Goal: Transaction & Acquisition: Purchase product/service

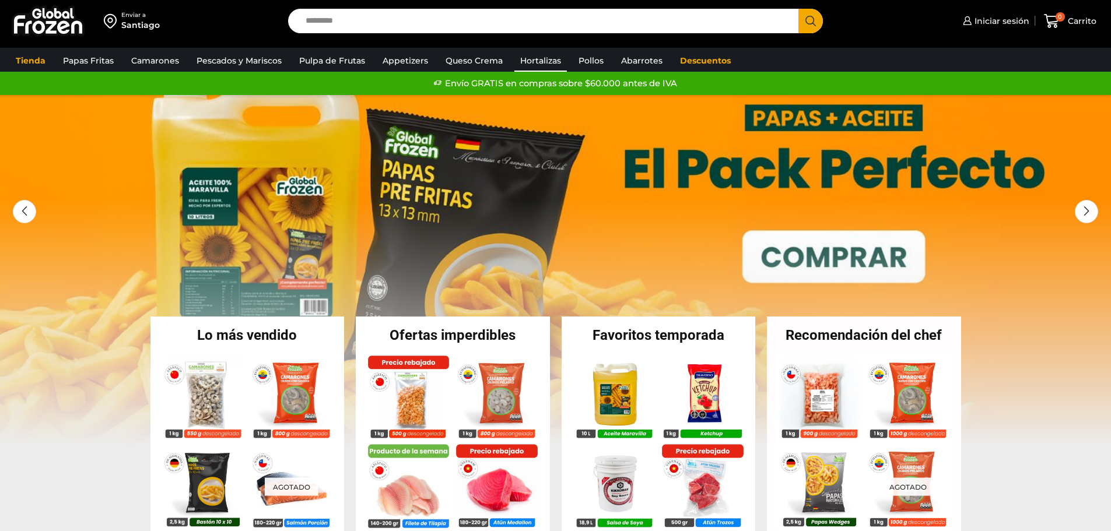
click at [529, 61] on link "Hortalizas" at bounding box center [541, 61] width 53 height 22
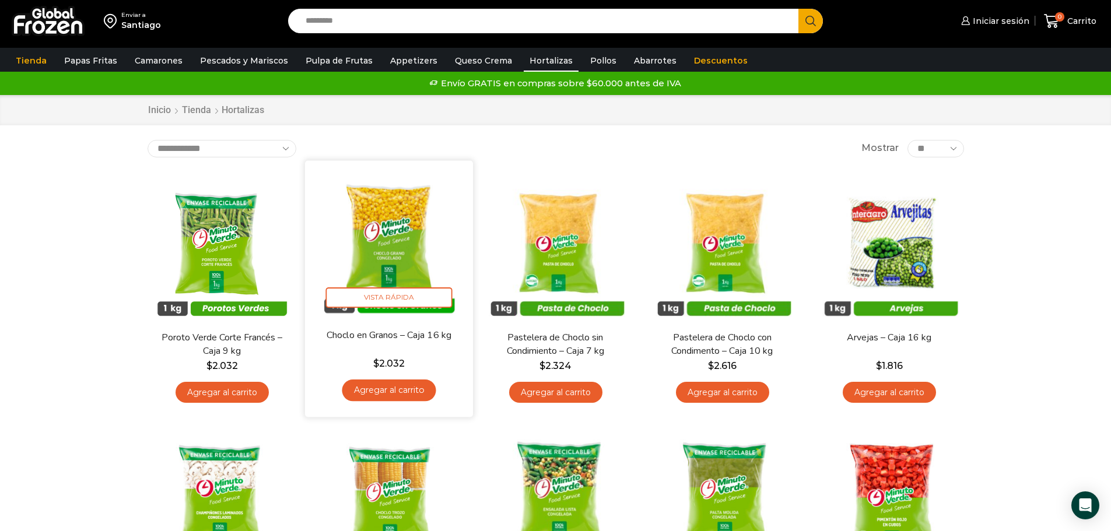
click at [392, 264] on img at bounding box center [389, 244] width 151 height 151
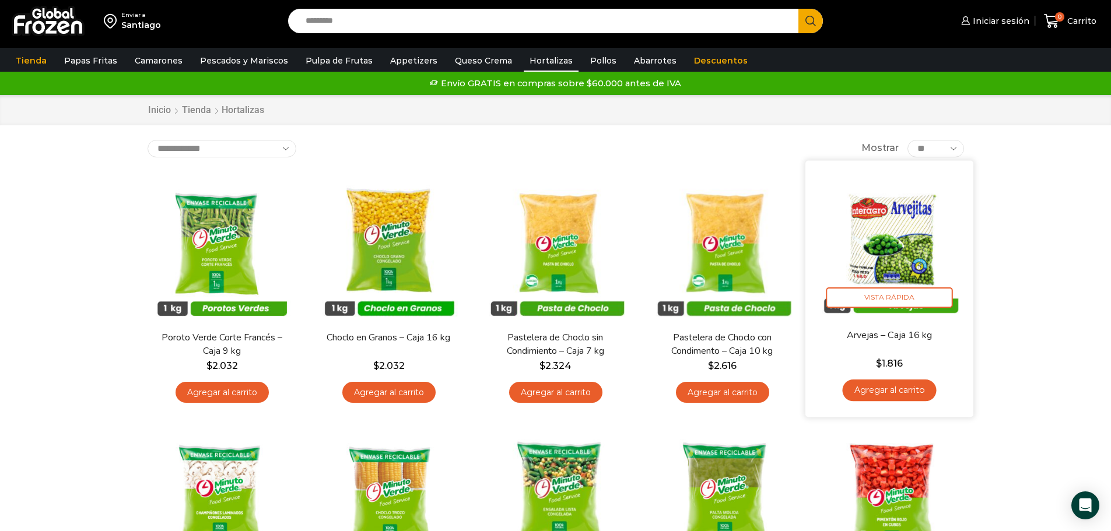
click at [895, 257] on img at bounding box center [889, 244] width 151 height 151
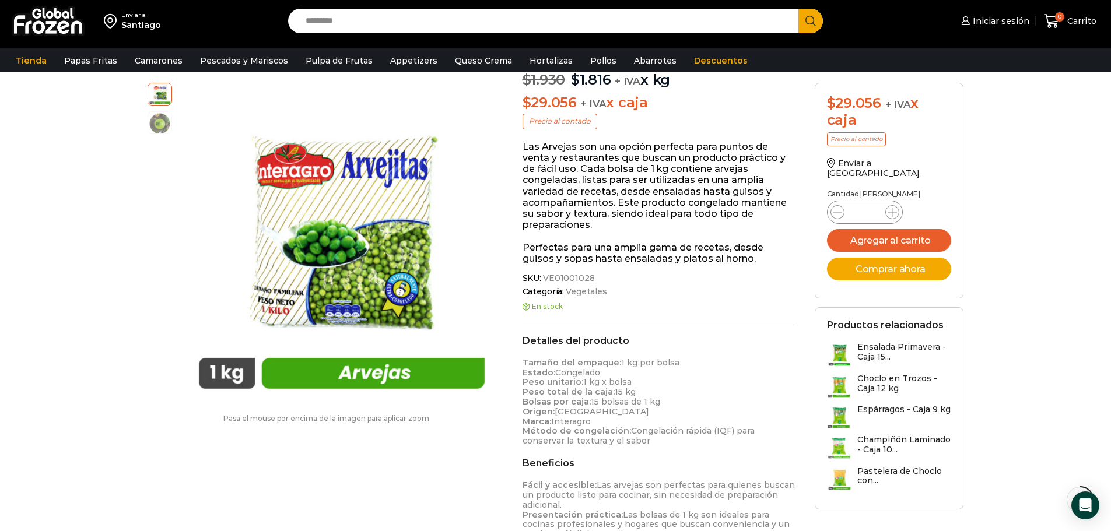
scroll to position [117, 0]
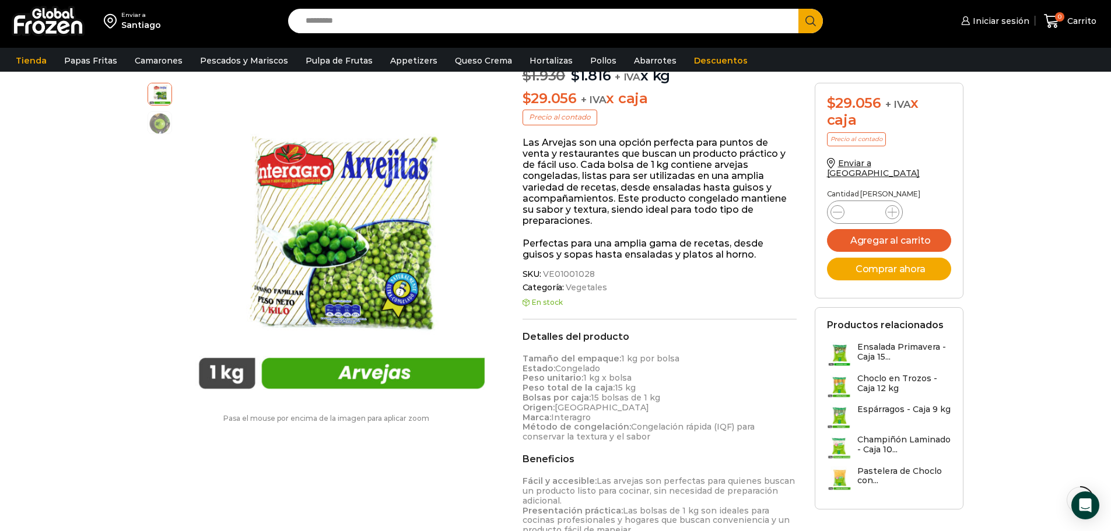
drag, startPoint x: 604, startPoint y: 263, endPoint x: 590, endPoint y: 264, distance: 13.4
click at [590, 270] on span "SKU: VE01001028" at bounding box center [660, 275] width 275 height 10
copy span "VE01001028"
click at [592, 61] on link "Pollos" at bounding box center [604, 61] width 38 height 22
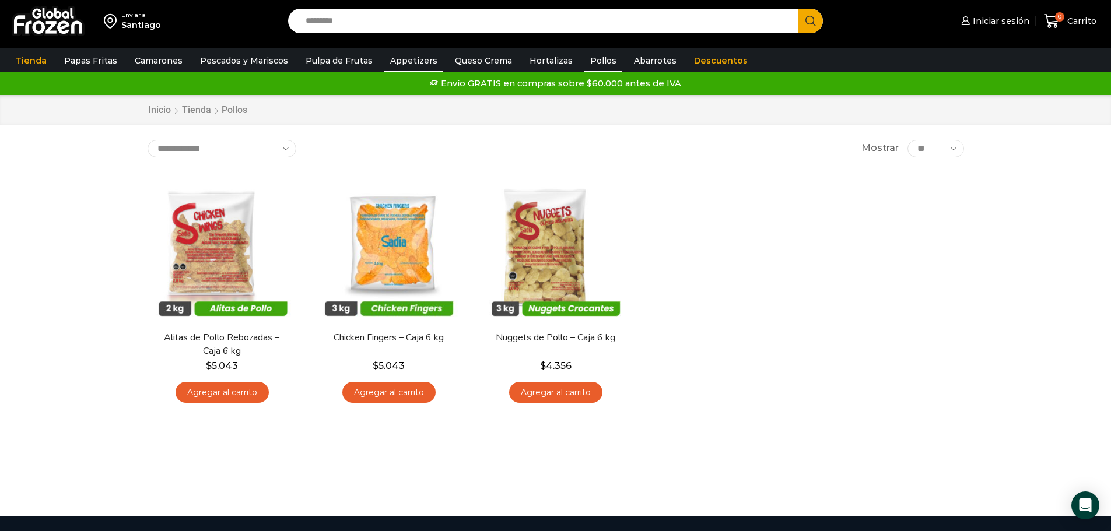
click at [395, 64] on link "Appetizers" at bounding box center [413, 61] width 59 height 22
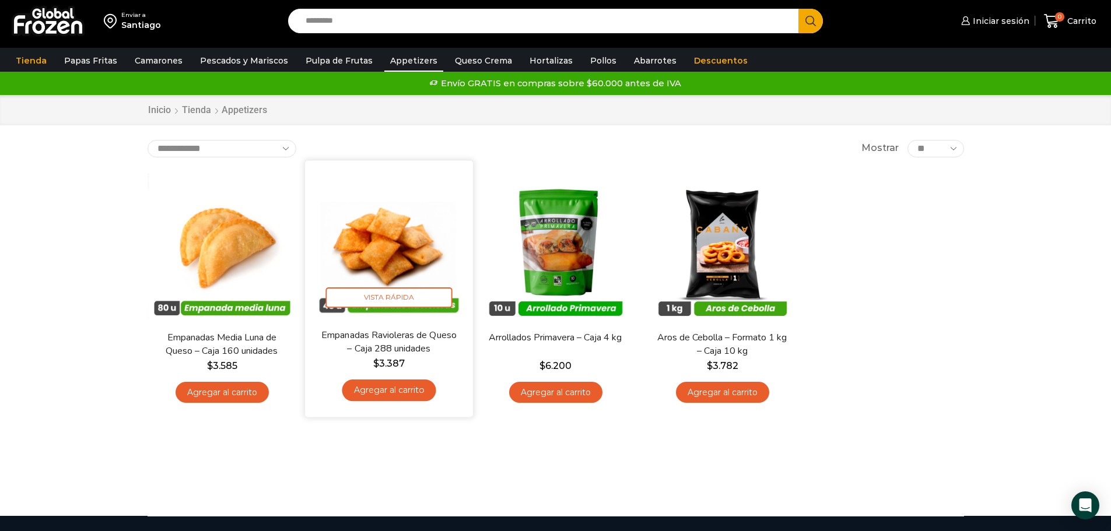
click at [386, 244] on img at bounding box center [389, 244] width 151 height 151
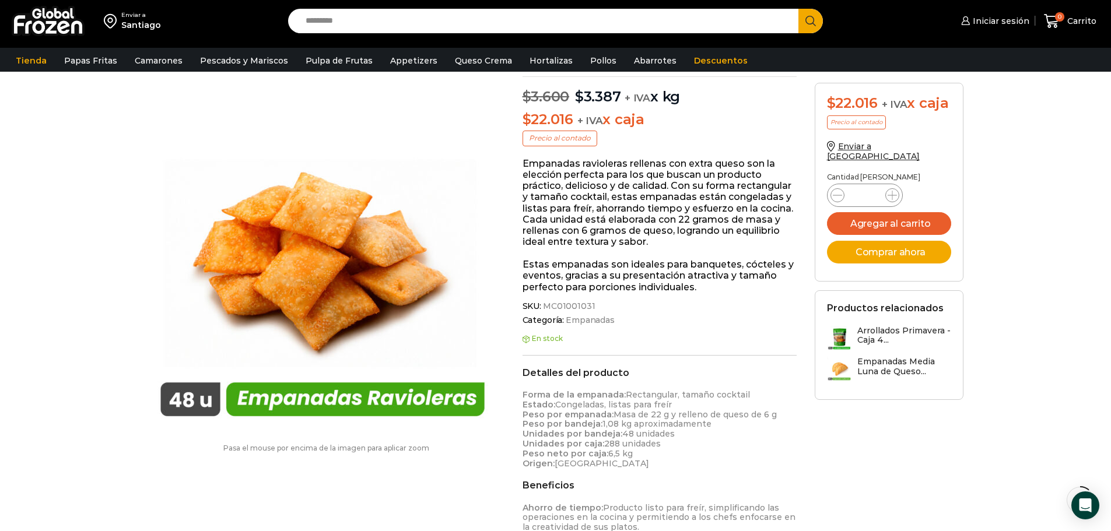
scroll to position [117, 0]
